Goal: Task Accomplishment & Management: Complete application form

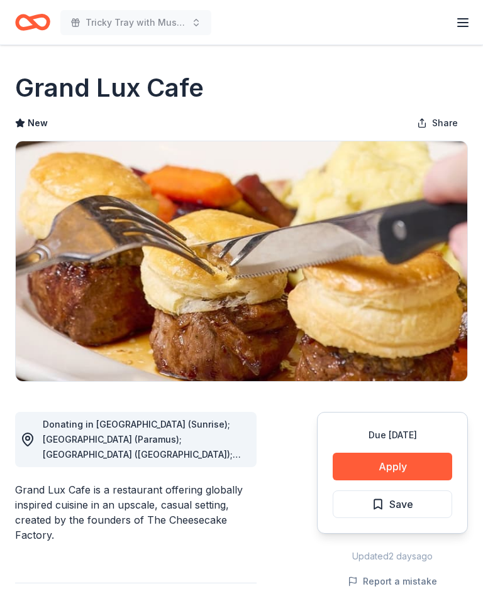
click at [400, 465] on button "Apply" at bounding box center [391, 467] width 119 height 28
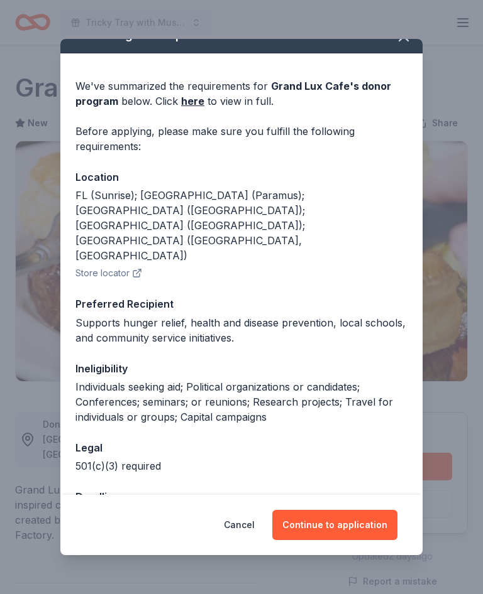
scroll to position [20, 0]
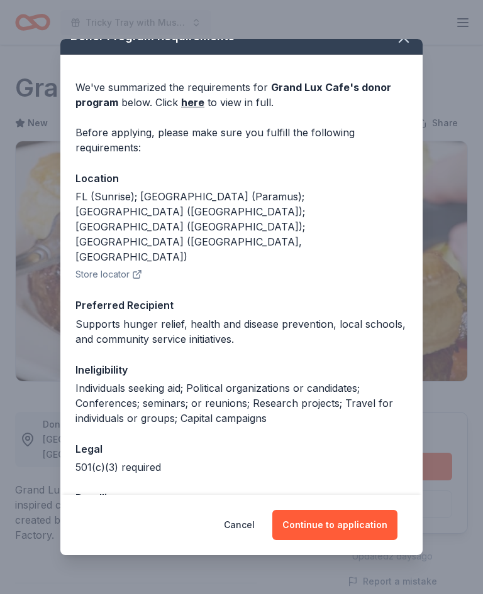
click at [348, 520] on button "Continue to application" at bounding box center [334, 525] width 125 height 30
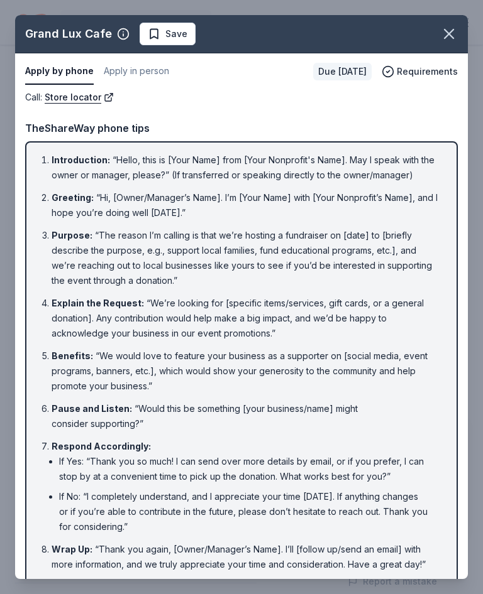
scroll to position [0, 0]
click at [460, 37] on button "button" at bounding box center [449, 34] width 28 height 28
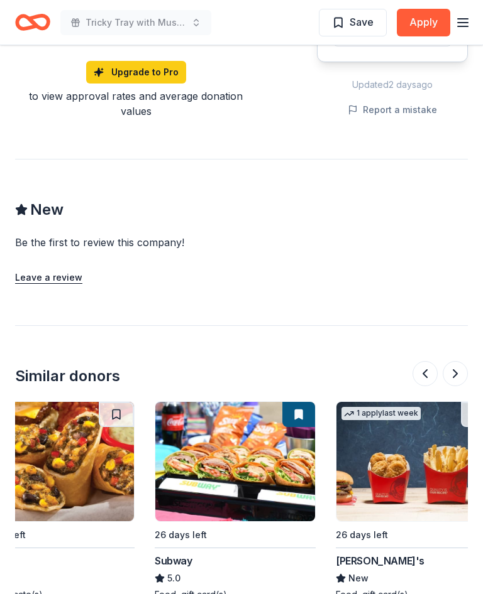
scroll to position [0, 404]
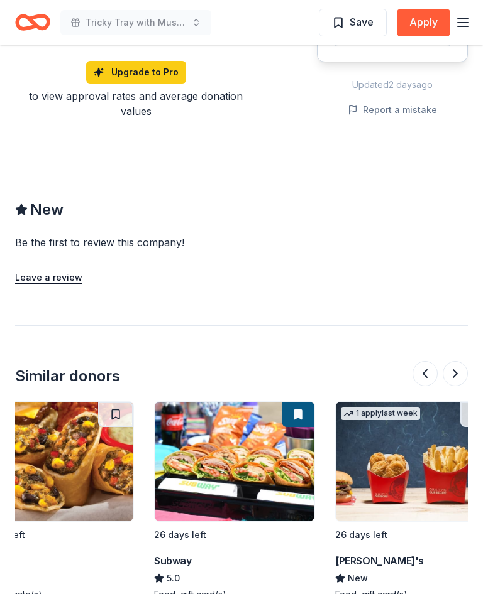
click at [419, 429] on img at bounding box center [416, 461] width 160 height 119
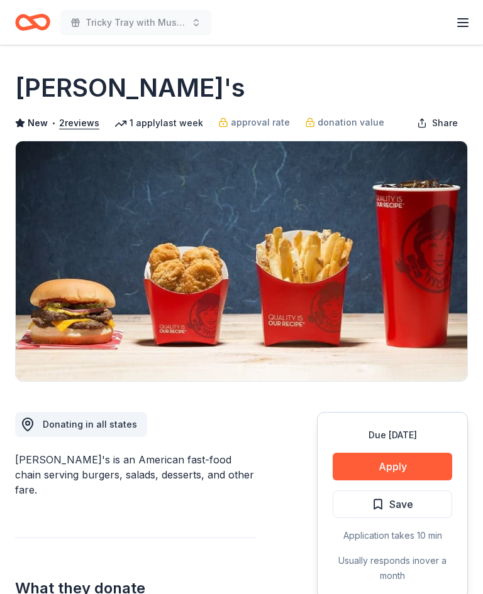
click at [400, 466] on button "Apply" at bounding box center [391, 467] width 119 height 28
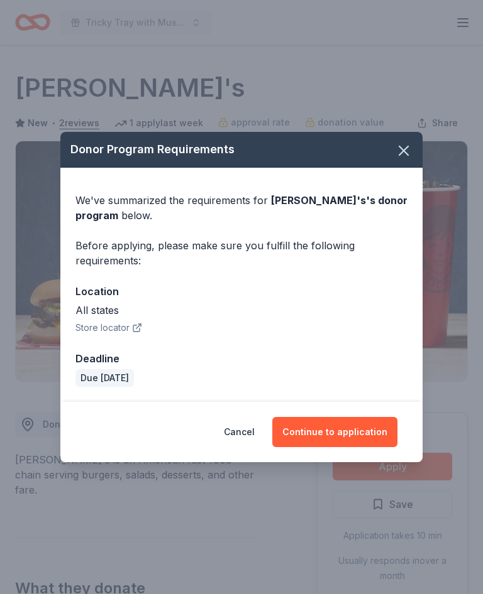
click at [348, 430] on button "Continue to application" at bounding box center [334, 432] width 125 height 30
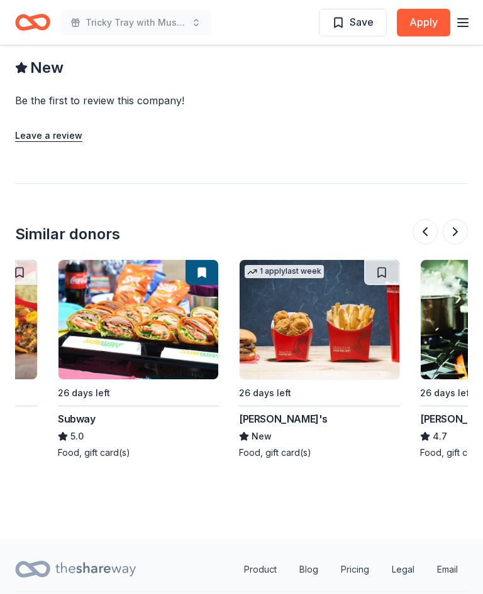
scroll to position [0, 501]
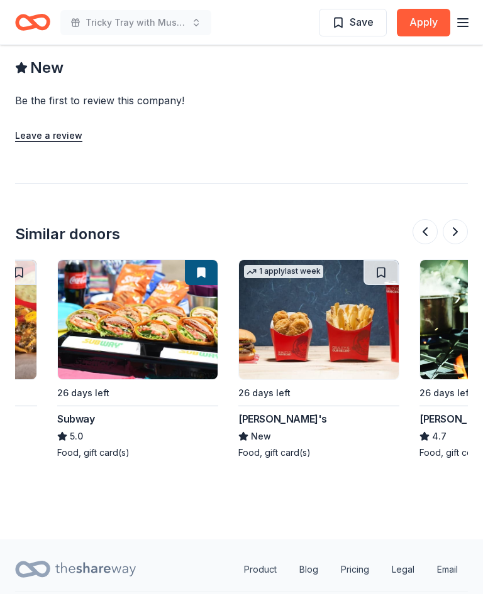
click at [141, 309] on img at bounding box center [138, 319] width 160 height 119
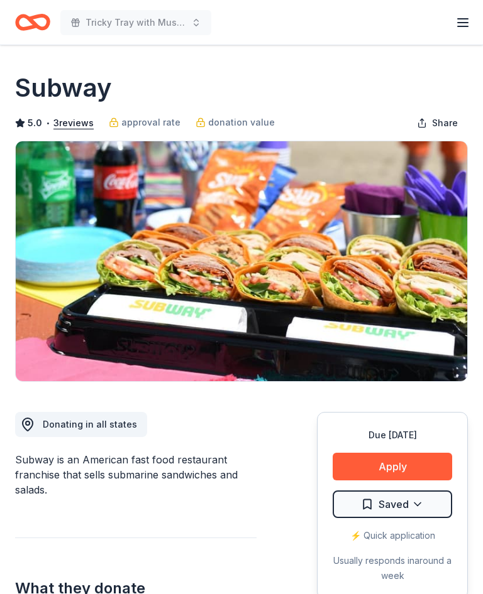
click at [406, 463] on button "Apply" at bounding box center [391, 467] width 119 height 28
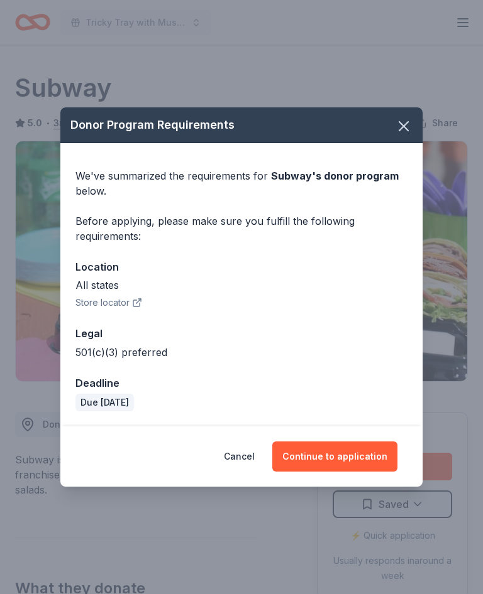
click at [344, 455] on button "Continue to application" at bounding box center [334, 457] width 125 height 30
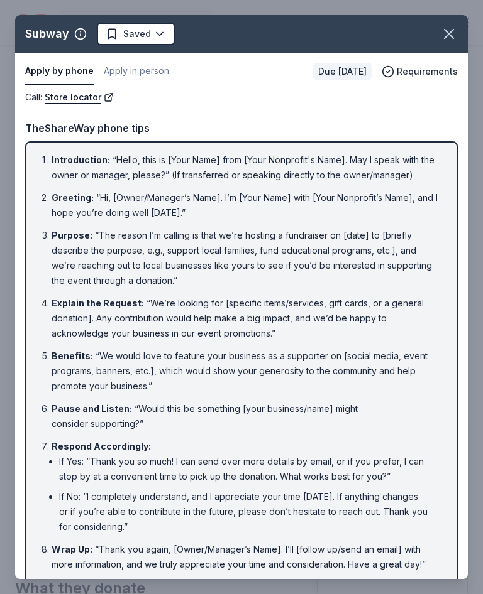
click at [459, 28] on button "button" at bounding box center [449, 34] width 28 height 28
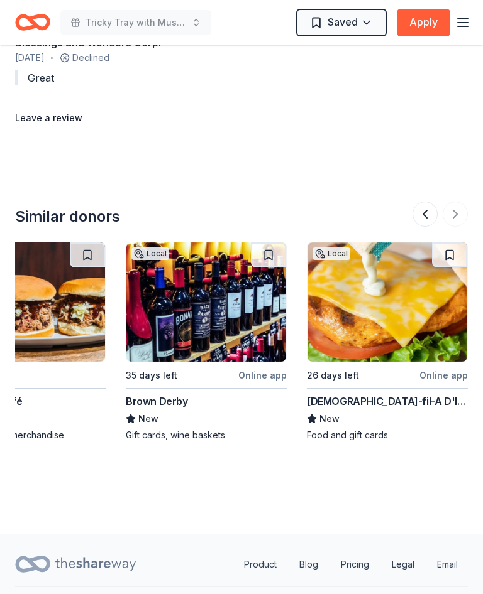
scroll to position [0, 1337]
click at [400, 302] on img at bounding box center [387, 302] width 160 height 119
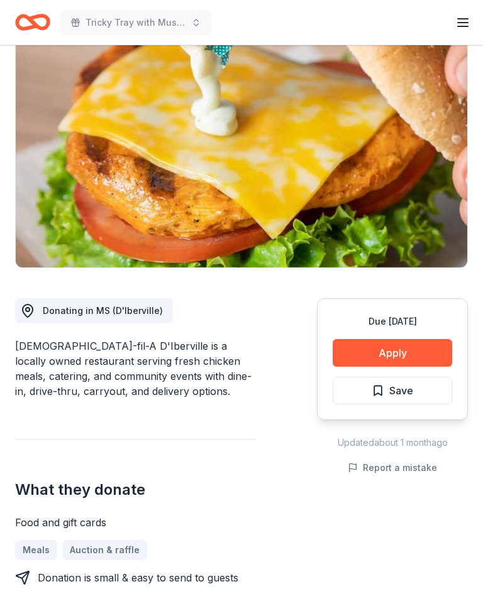
scroll to position [148, 0]
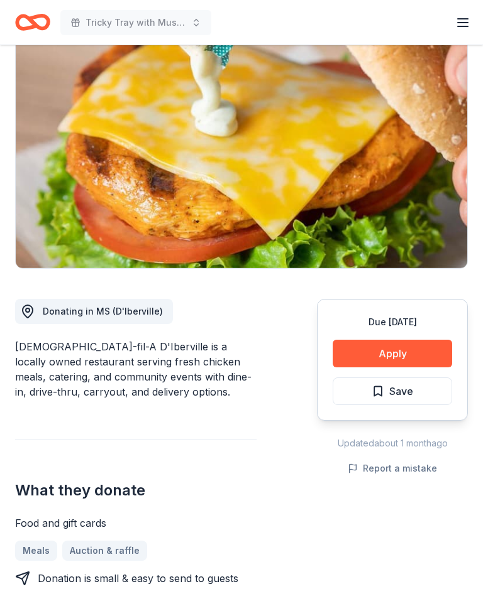
click at [391, 341] on button "Apply" at bounding box center [391, 355] width 119 height 28
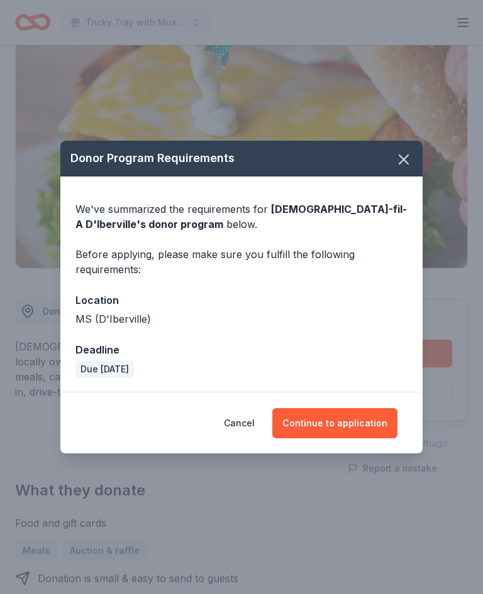
click at [344, 420] on button "Continue to application" at bounding box center [334, 423] width 125 height 30
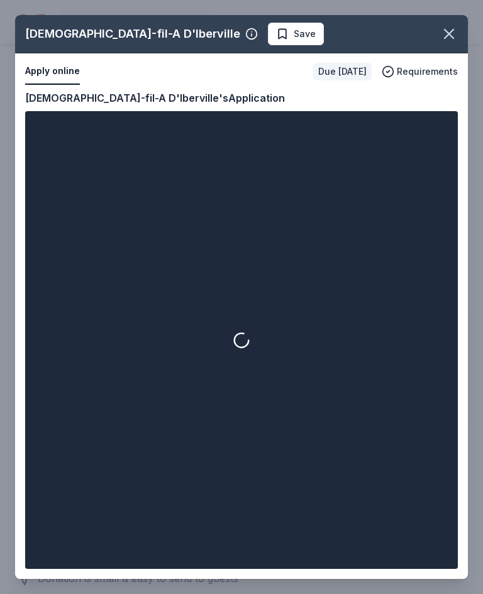
click at [453, 31] on icon "button" at bounding box center [449, 34] width 18 height 18
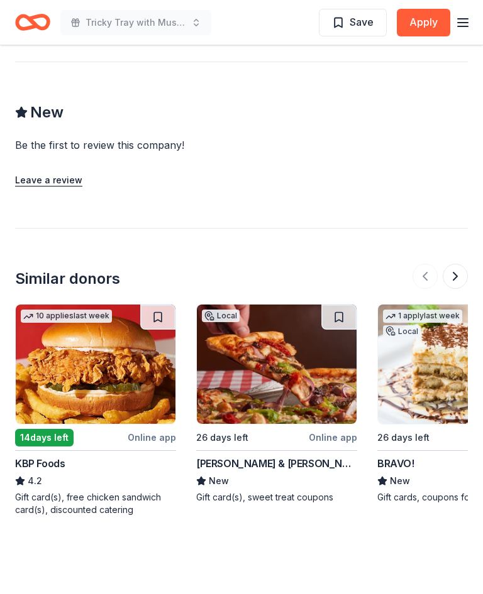
scroll to position [0, 0]
click at [119, 332] on img at bounding box center [96, 364] width 160 height 119
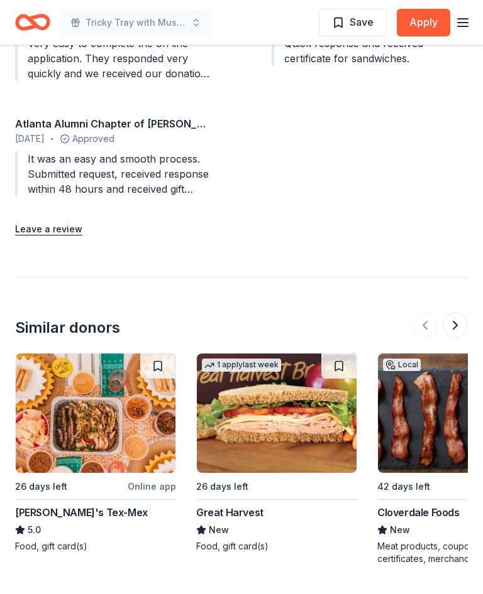
scroll to position [1494, 0]
